Goal: Task Accomplishment & Management: Complete application form

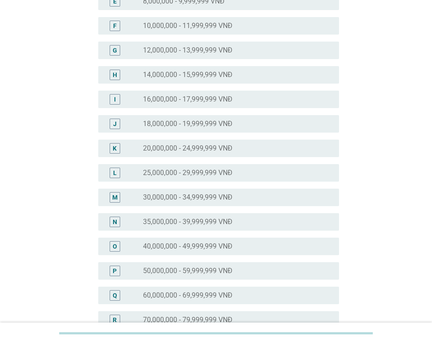
scroll to position [219, 0]
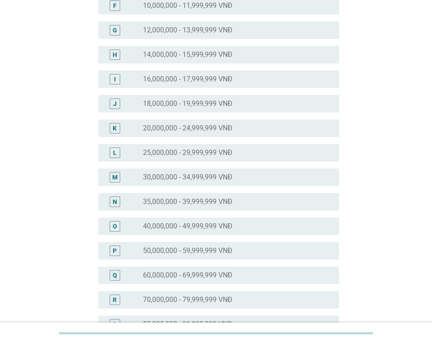
click at [252, 229] on div "radio_button_unchecked 40,000,000 - 49,999,999 VNĐ" at bounding box center [234, 226] width 182 height 9
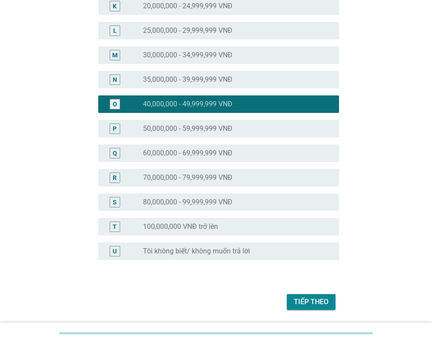
scroll to position [370, 0]
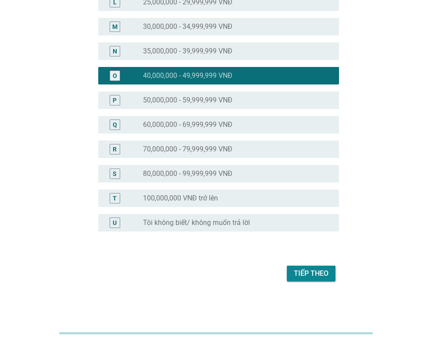
click at [328, 275] on button "Tiếp theo" at bounding box center [311, 274] width 49 height 16
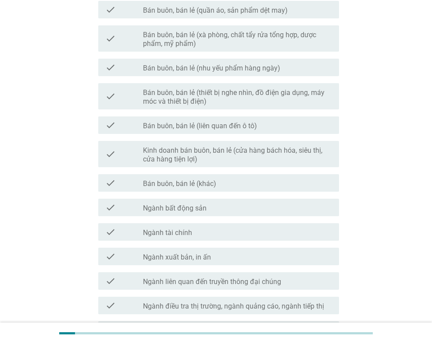
scroll to position [351, 0]
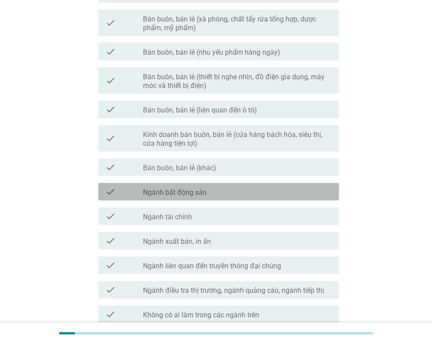
click at [255, 185] on div "check check_box_outline_blank Ngành bất động sản" at bounding box center [218, 192] width 241 height 18
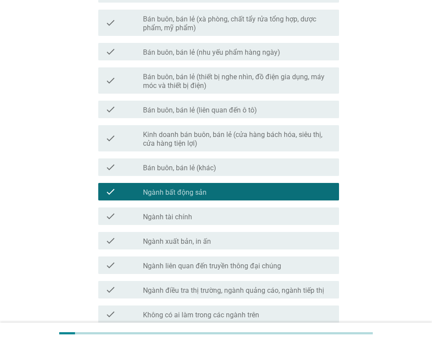
scroll to position [394, 0]
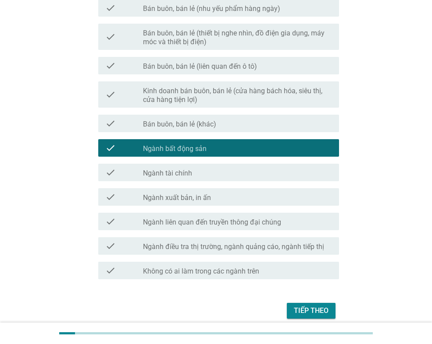
click at [308, 308] on div "Tiếp theo" at bounding box center [311, 311] width 35 height 11
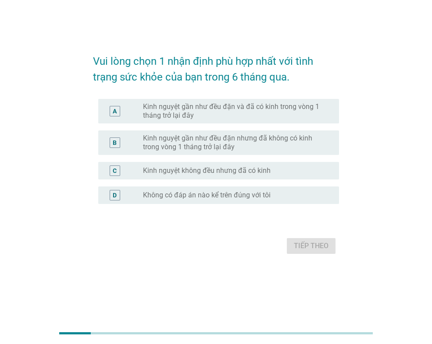
scroll to position [0, 0]
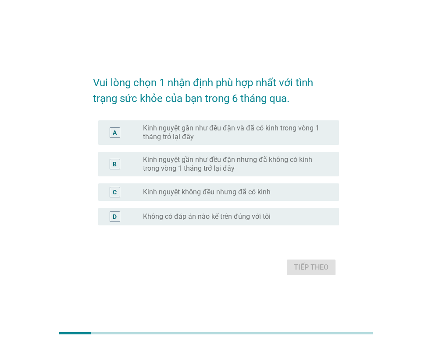
click at [327, 133] on div "radio_button_unchecked Kinh nguyệt gần như đều đặn và đã có kinh trong vòng 1 t…" at bounding box center [237, 133] width 189 height 18
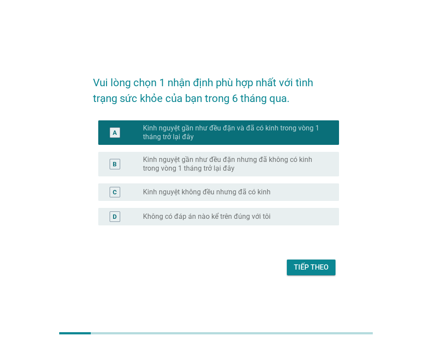
click at [320, 264] on div "Tiếp theo" at bounding box center [311, 267] width 35 height 11
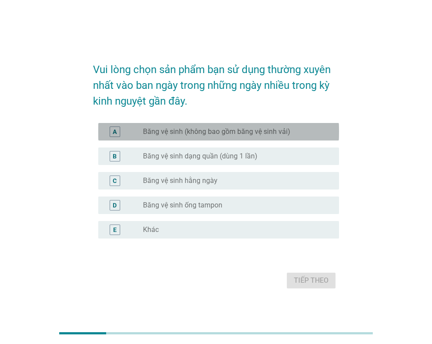
click at [292, 132] on div "radio_button_unchecked Băng vệ sinh (không bao gồm băng vệ sinh vải)" at bounding box center [234, 132] width 182 height 9
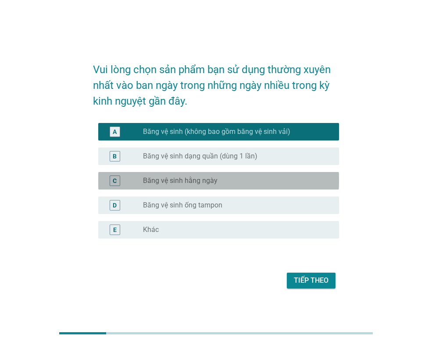
click at [290, 178] on div "radio_button_unchecked Băng vệ sinh hằng ngày" at bounding box center [234, 181] width 182 height 9
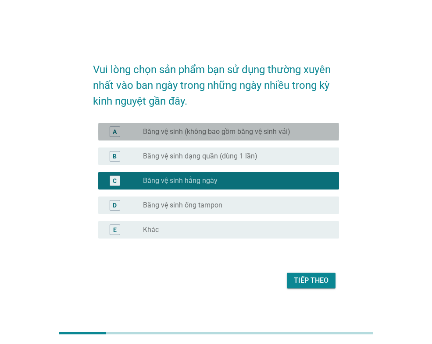
click at [295, 138] on div "A radio_button_unchecked Băng vệ sinh (không bao gồm băng vệ sinh vải)" at bounding box center [218, 132] width 241 height 18
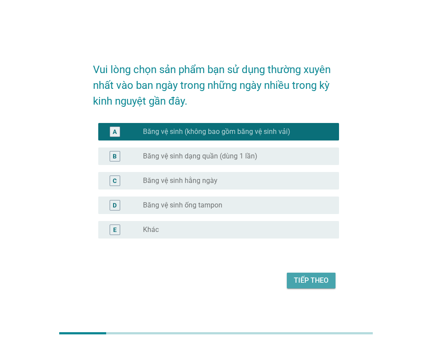
click at [307, 276] on div "Tiếp theo" at bounding box center [311, 281] width 35 height 11
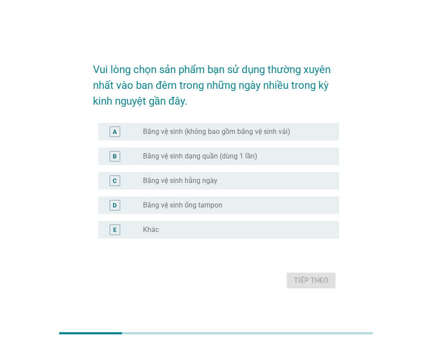
click at [293, 135] on div "radio_button_unchecked Băng vệ sinh (không bao gồm băng vệ sinh vải)" at bounding box center [234, 132] width 182 height 9
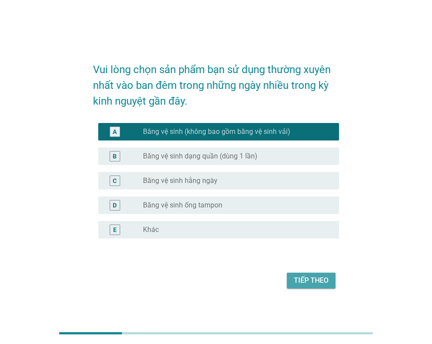
click at [295, 280] on div "Tiếp theo" at bounding box center [311, 281] width 35 height 11
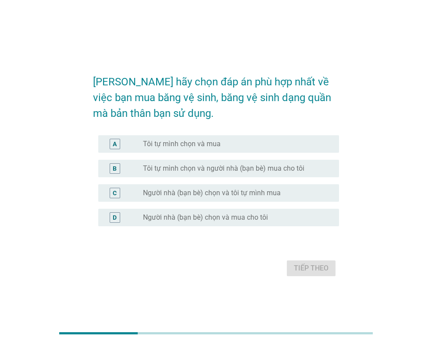
click at [308, 145] on div "radio_button_unchecked Tôi tự mình chọn và mua" at bounding box center [234, 144] width 182 height 9
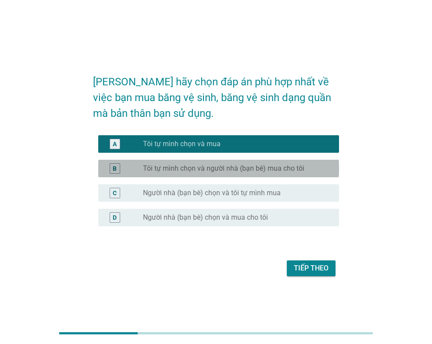
click at [307, 170] on div "radio_button_unchecked Tôi tự mình chọn và người nhà (bạn bè) mua cho tôi" at bounding box center [234, 168] width 182 height 9
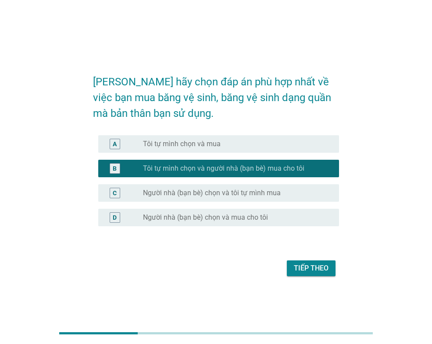
click at [313, 264] on div "Tiếp theo" at bounding box center [311, 268] width 35 height 11
